Goal: Check status

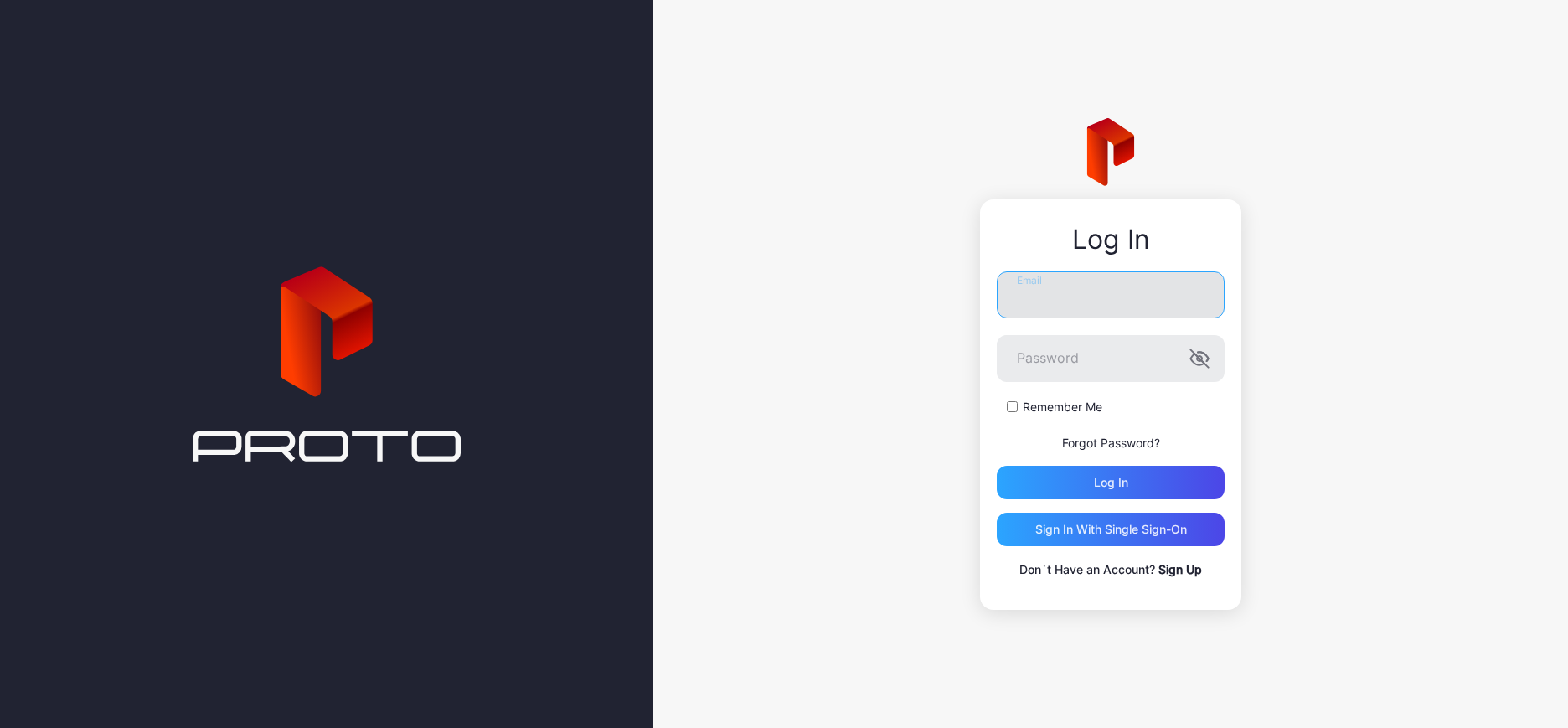
click at [1064, 301] on input "Email" at bounding box center [1110, 295] width 228 height 47
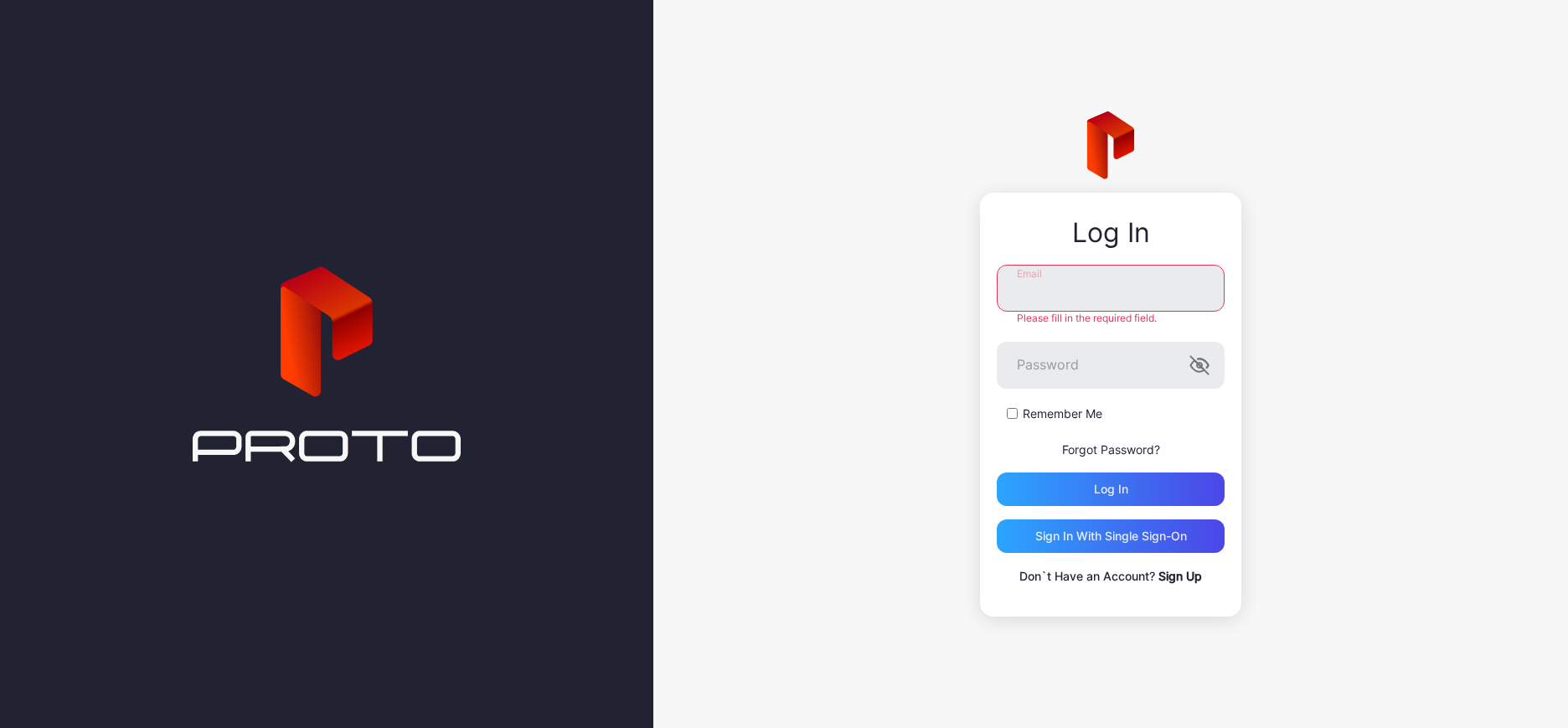
type input "**********"
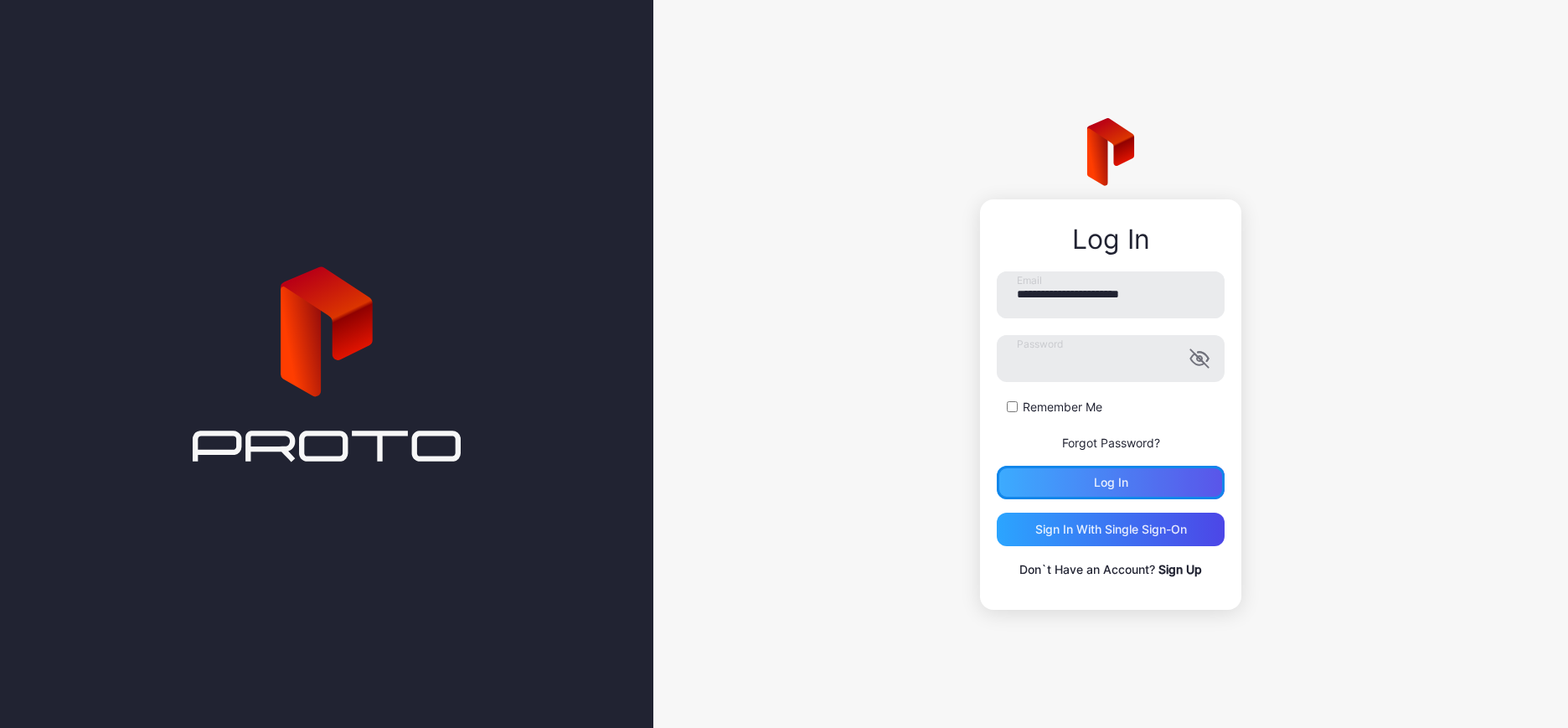
click at [1105, 493] on div "Log in" at bounding box center [1110, 482] width 228 height 34
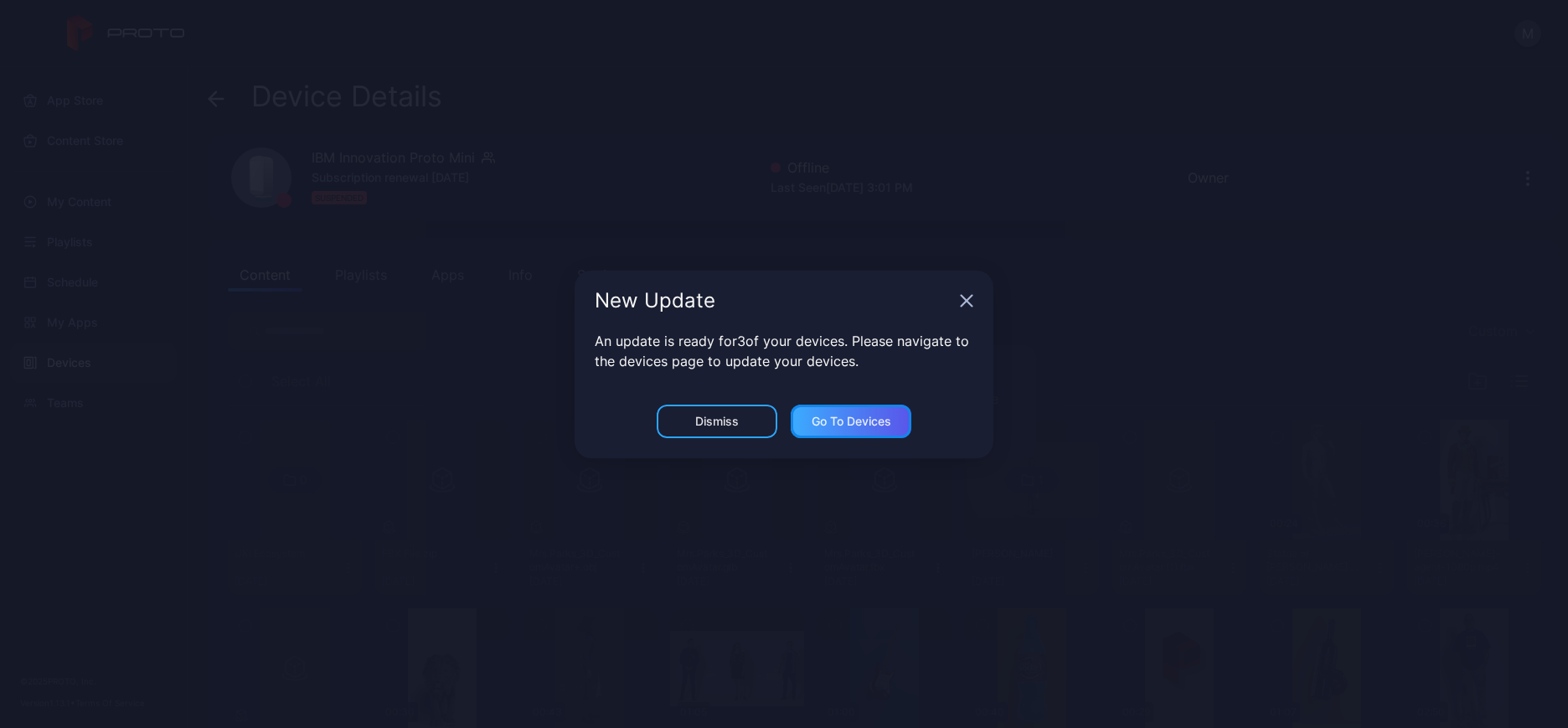
click at [882, 423] on div "Go to devices" at bounding box center [852, 421] width 80 height 13
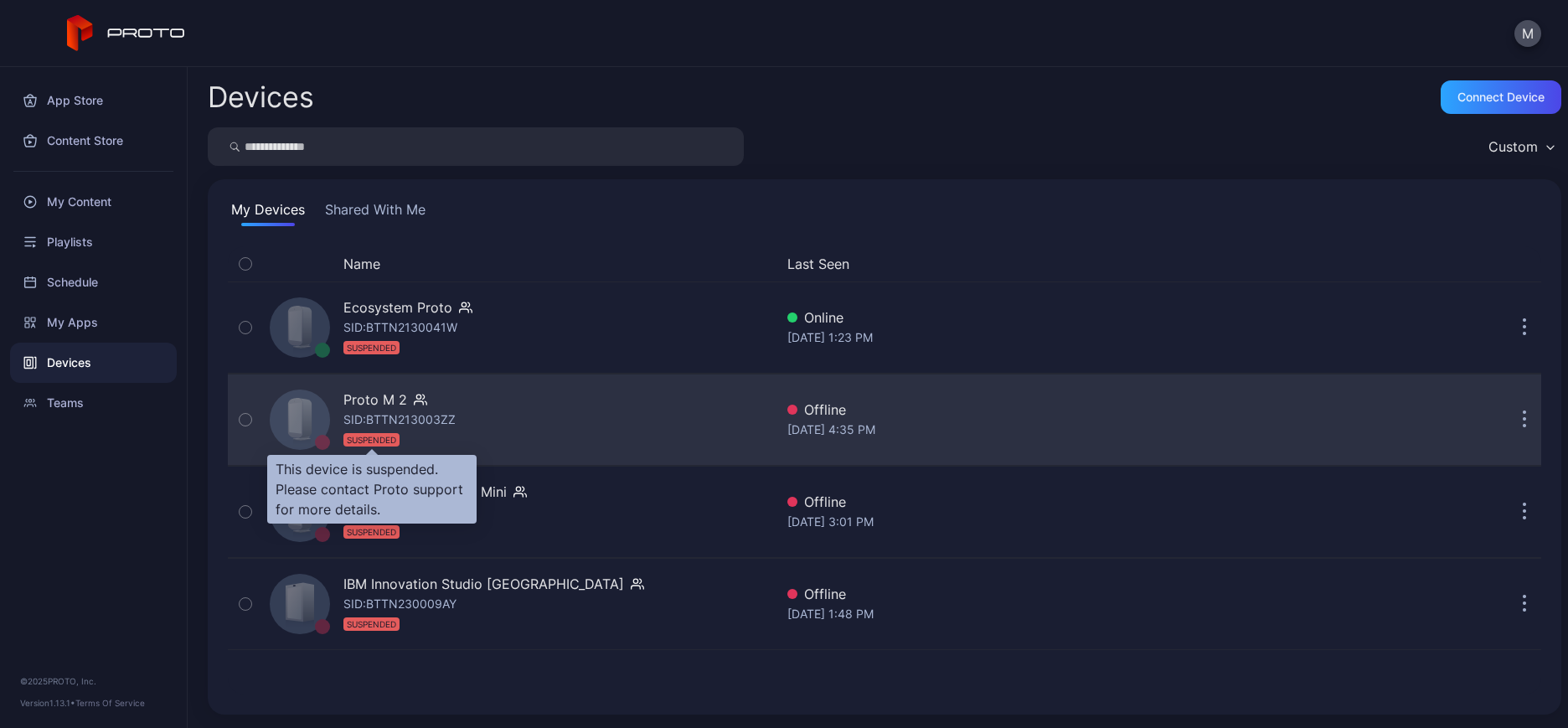
click at [377, 439] on div "SUSPENDED" at bounding box center [371, 439] width 56 height 13
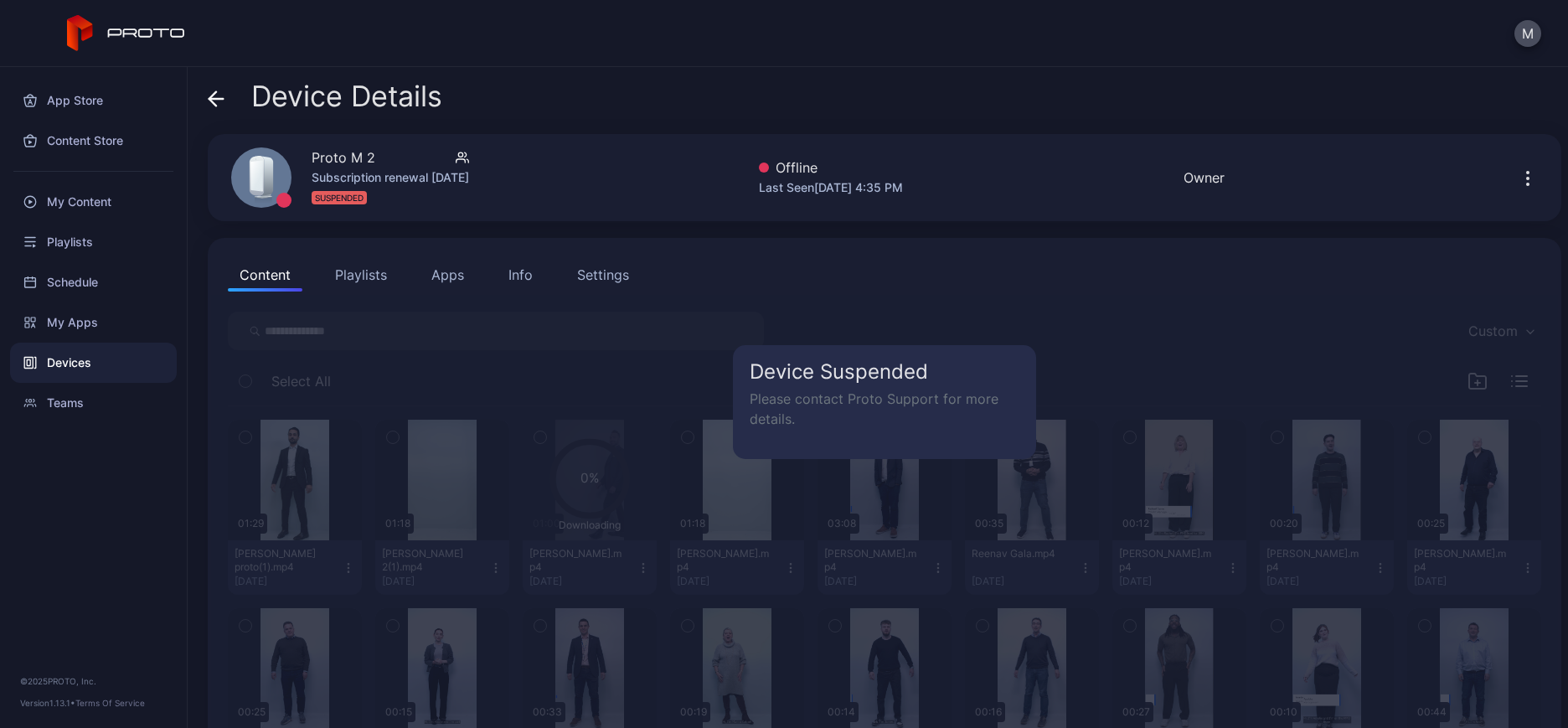
click at [219, 101] on icon at bounding box center [215, 98] width 16 height 16
